Goal: Transaction & Acquisition: Obtain resource

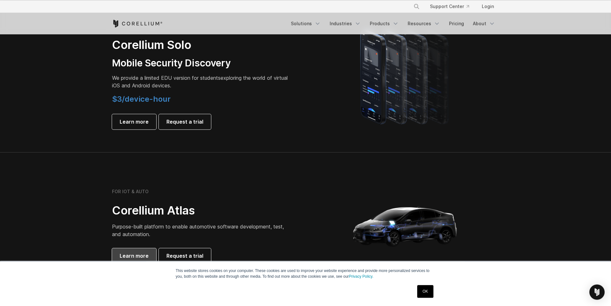
scroll to position [439, 0]
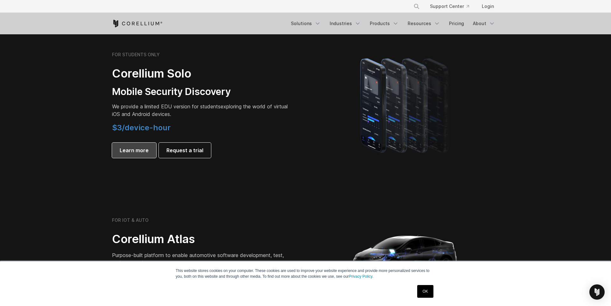
click at [142, 151] on span "Learn more" at bounding box center [134, 151] width 29 height 8
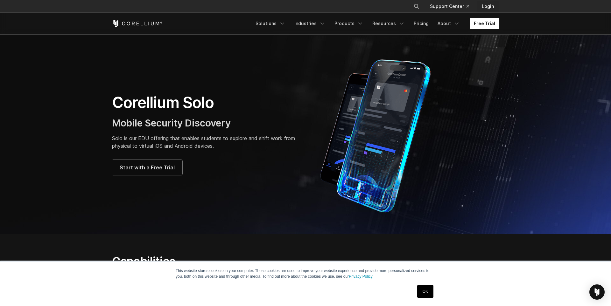
click at [492, 5] on link "Login" at bounding box center [488, 6] width 22 height 11
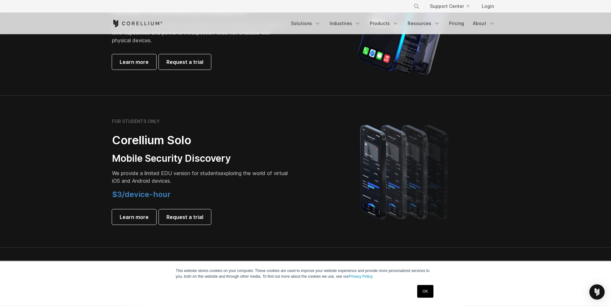
scroll to position [395, 0]
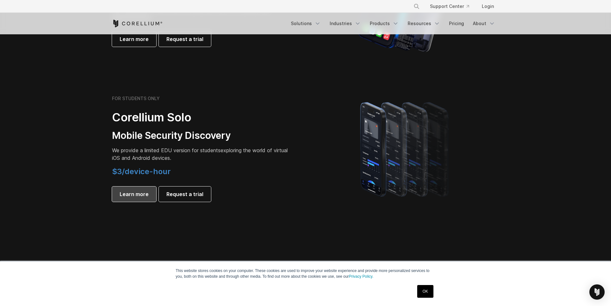
click at [139, 200] on link "Learn more" at bounding box center [134, 194] width 44 height 15
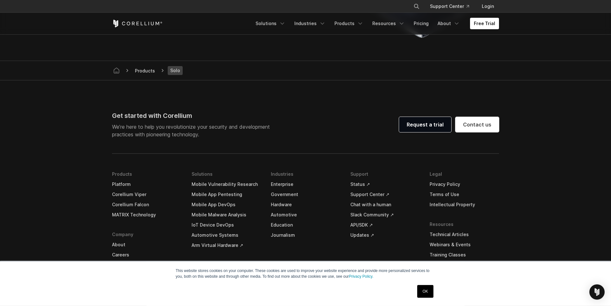
scroll to position [1273, 0]
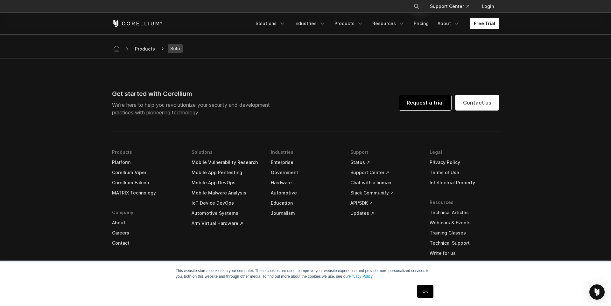
click at [412, 103] on link "Request a trial" at bounding box center [425, 102] width 52 height 15
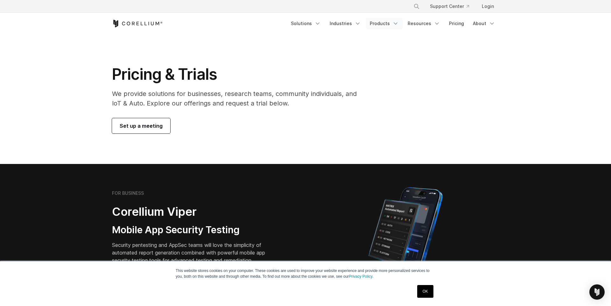
click at [383, 28] on link "Products" at bounding box center [384, 23] width 37 height 11
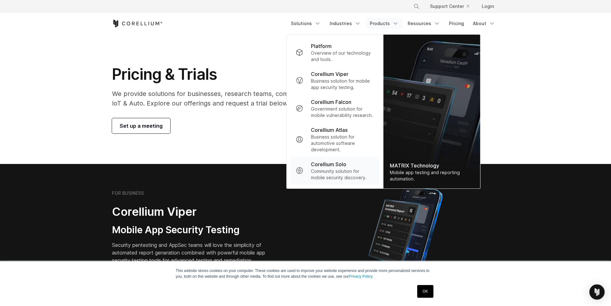
click at [319, 170] on p "Community solution for mobile security discovery." at bounding box center [342, 174] width 63 height 13
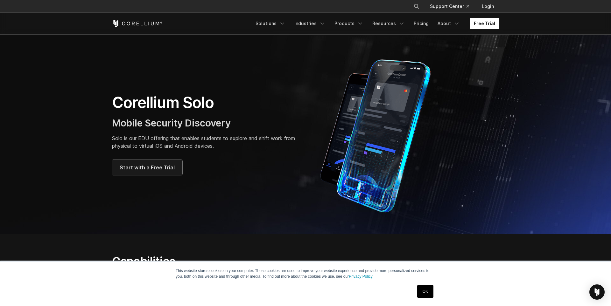
click at [145, 171] on span "Start with a Free Trial" at bounding box center [147, 168] width 55 height 8
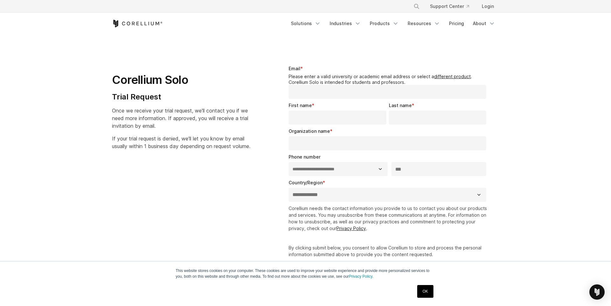
select select "**"
click at [428, 291] on link "OK" at bounding box center [425, 291] width 16 height 13
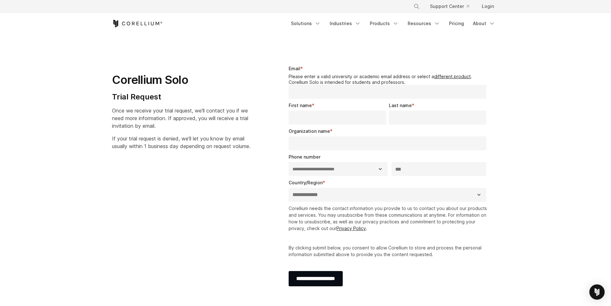
click at [68, 13] on header "× Search our site... Support Center Login" at bounding box center [305, 17] width 611 height 34
